Goal: Information Seeking & Learning: Learn about a topic

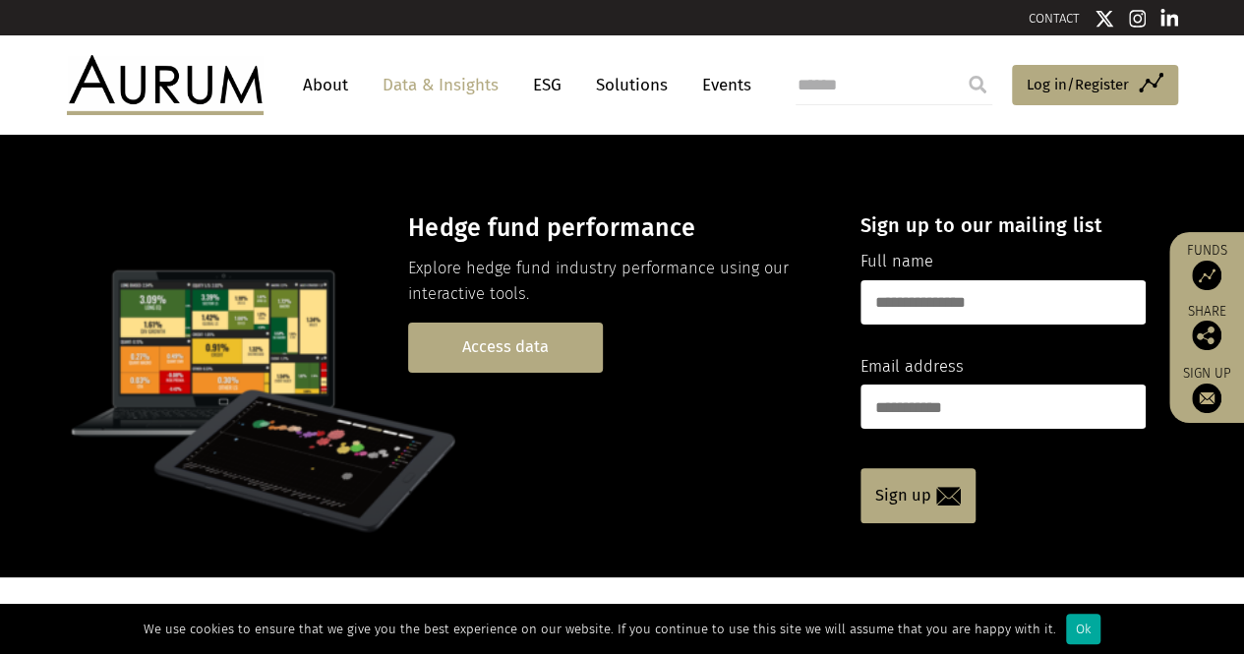
click at [529, 344] on link "Access data" at bounding box center [505, 348] width 195 height 50
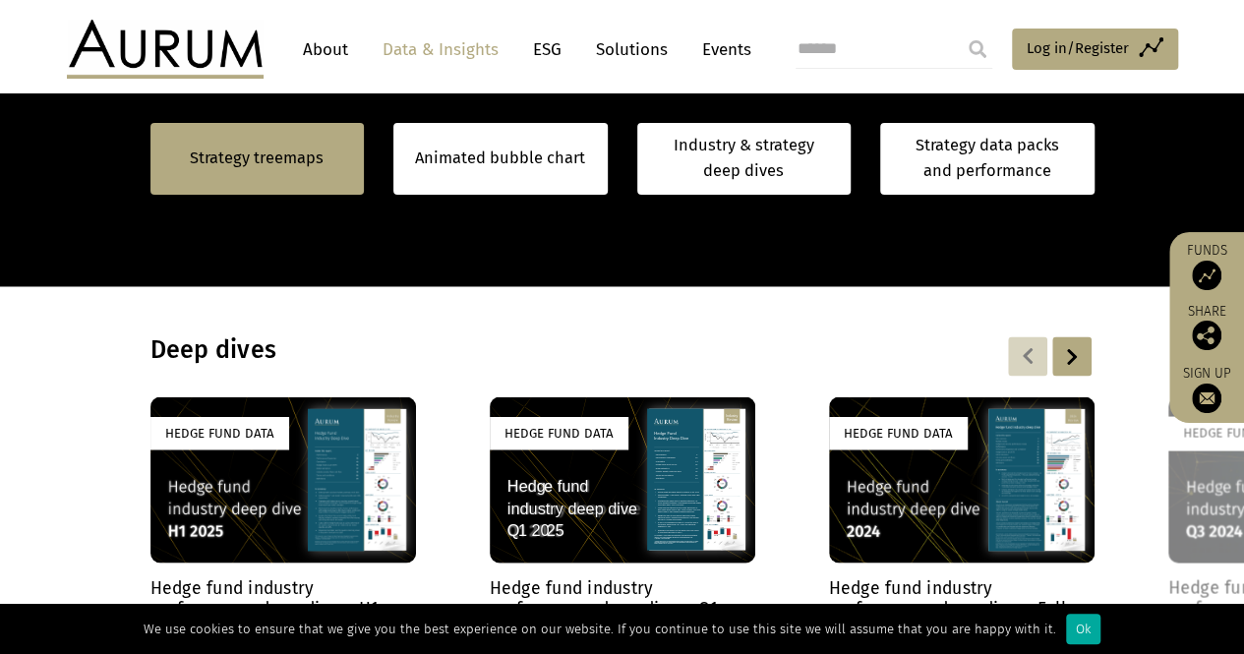
scroll to position [1770, 0]
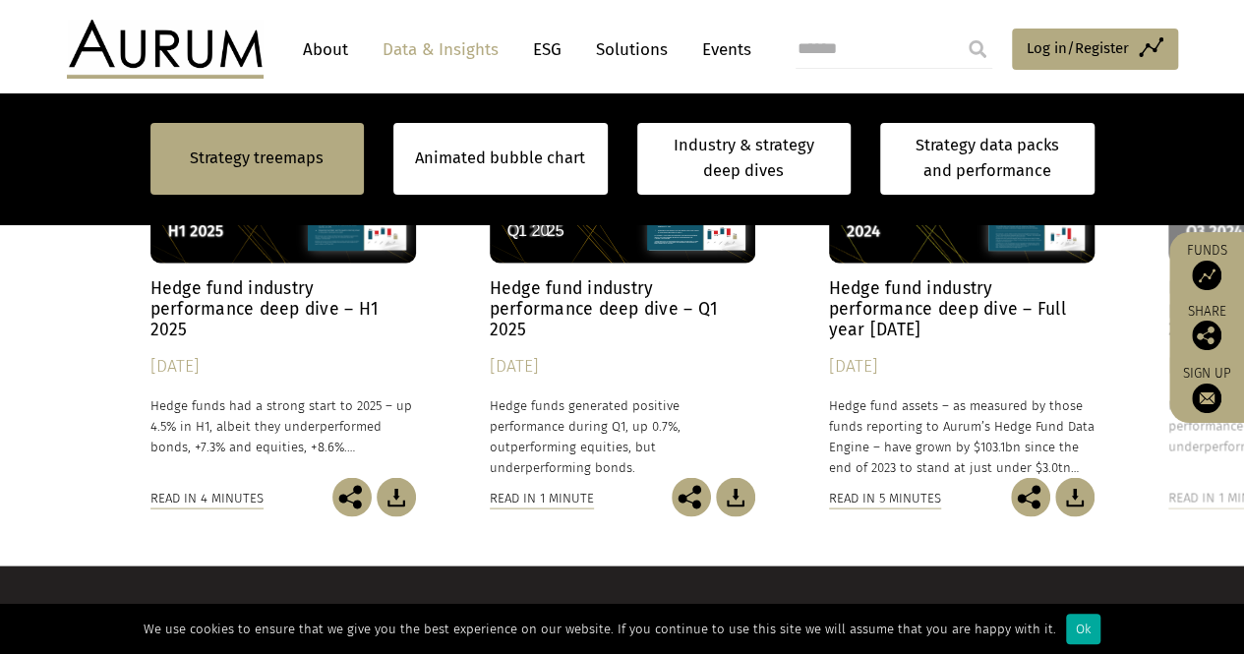
click at [1205, 269] on img at bounding box center [1206, 275] width 29 height 29
